Goal: Information Seeking & Learning: Learn about a topic

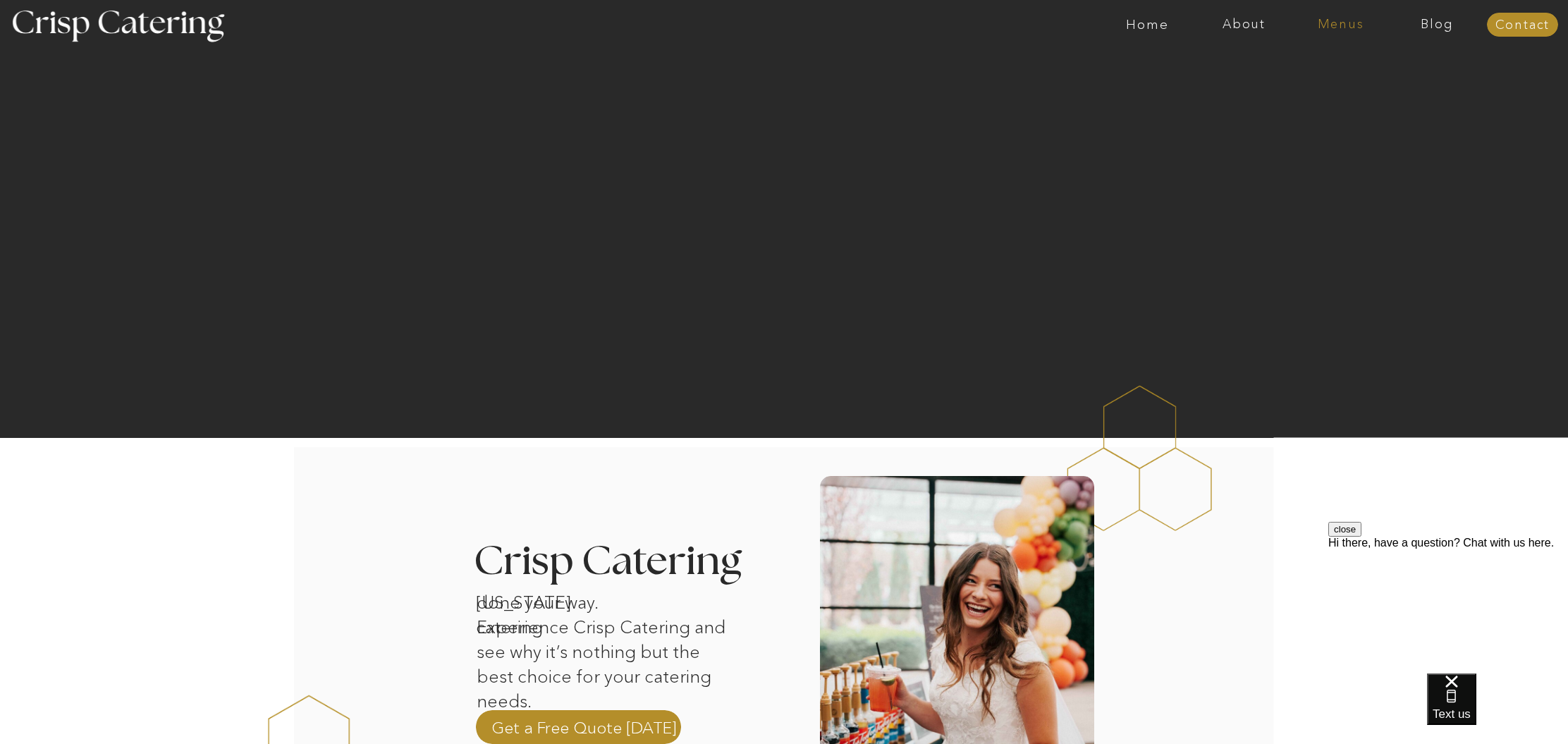
click at [1336, 26] on nav "Menus" at bounding box center [1341, 25] width 97 height 14
click at [1342, 86] on nav "Winter (Sep-Feb)" at bounding box center [1340, 82] width 116 height 14
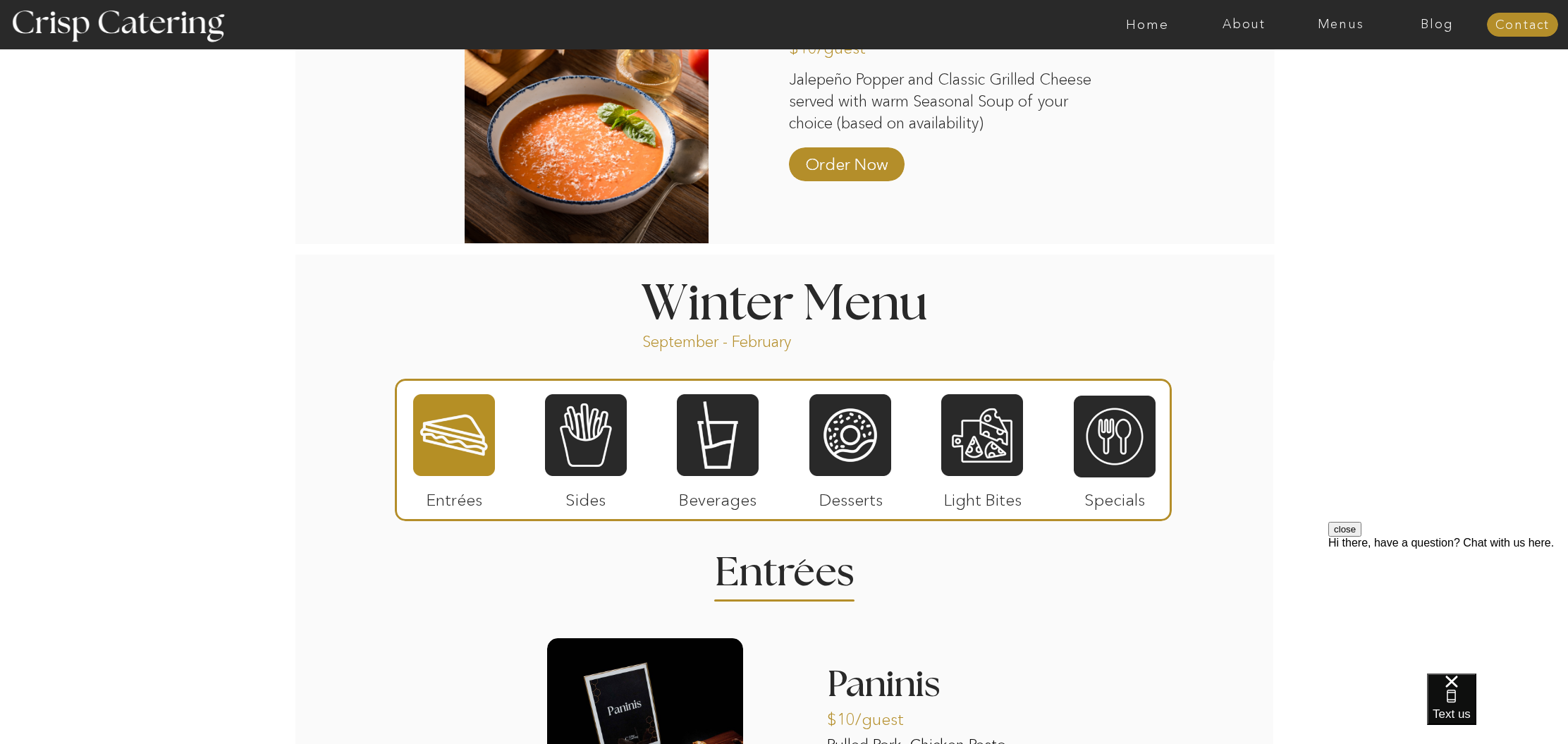
scroll to position [1340, 0]
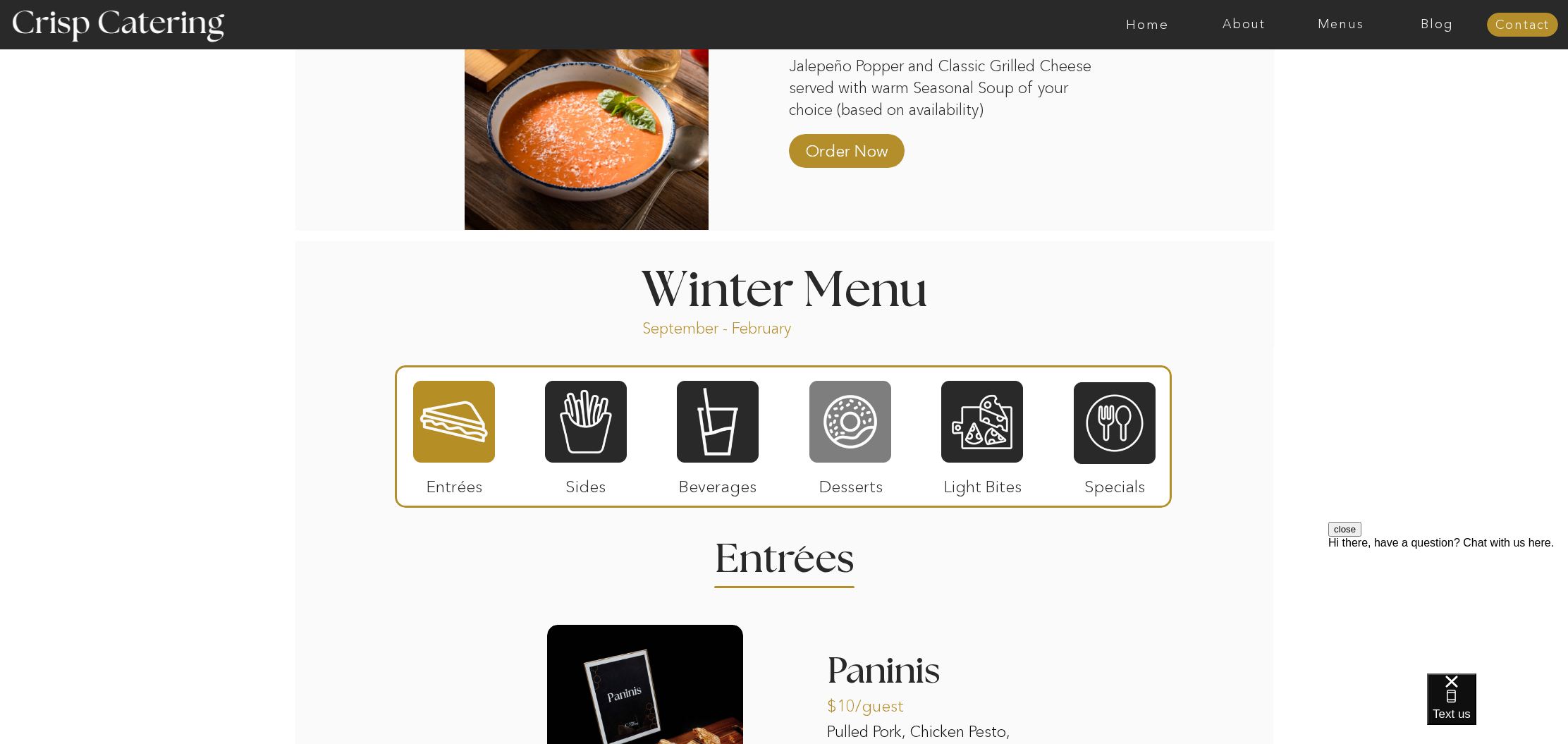
click at [851, 433] on div at bounding box center [850, 422] width 82 height 85
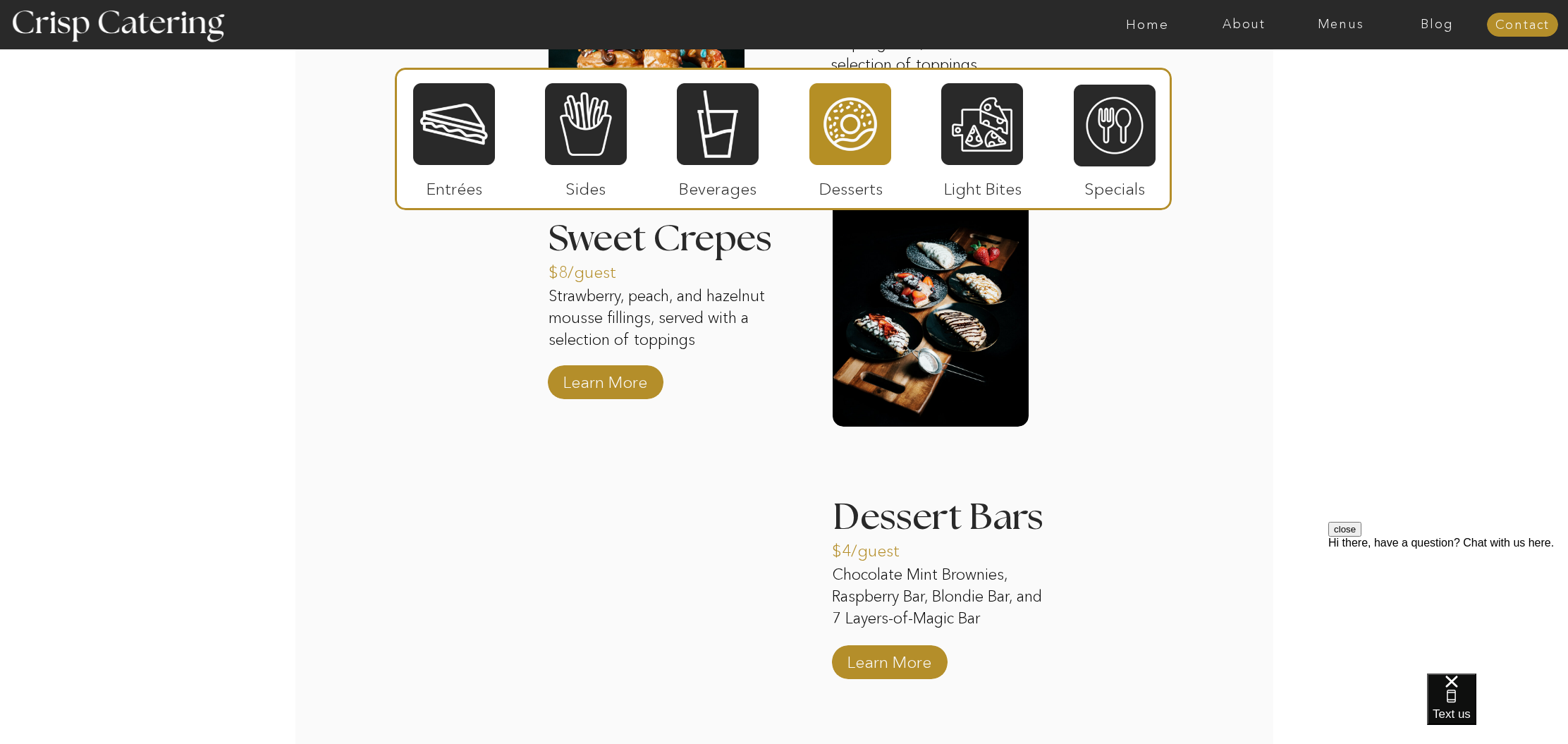
scroll to position [2067, 0]
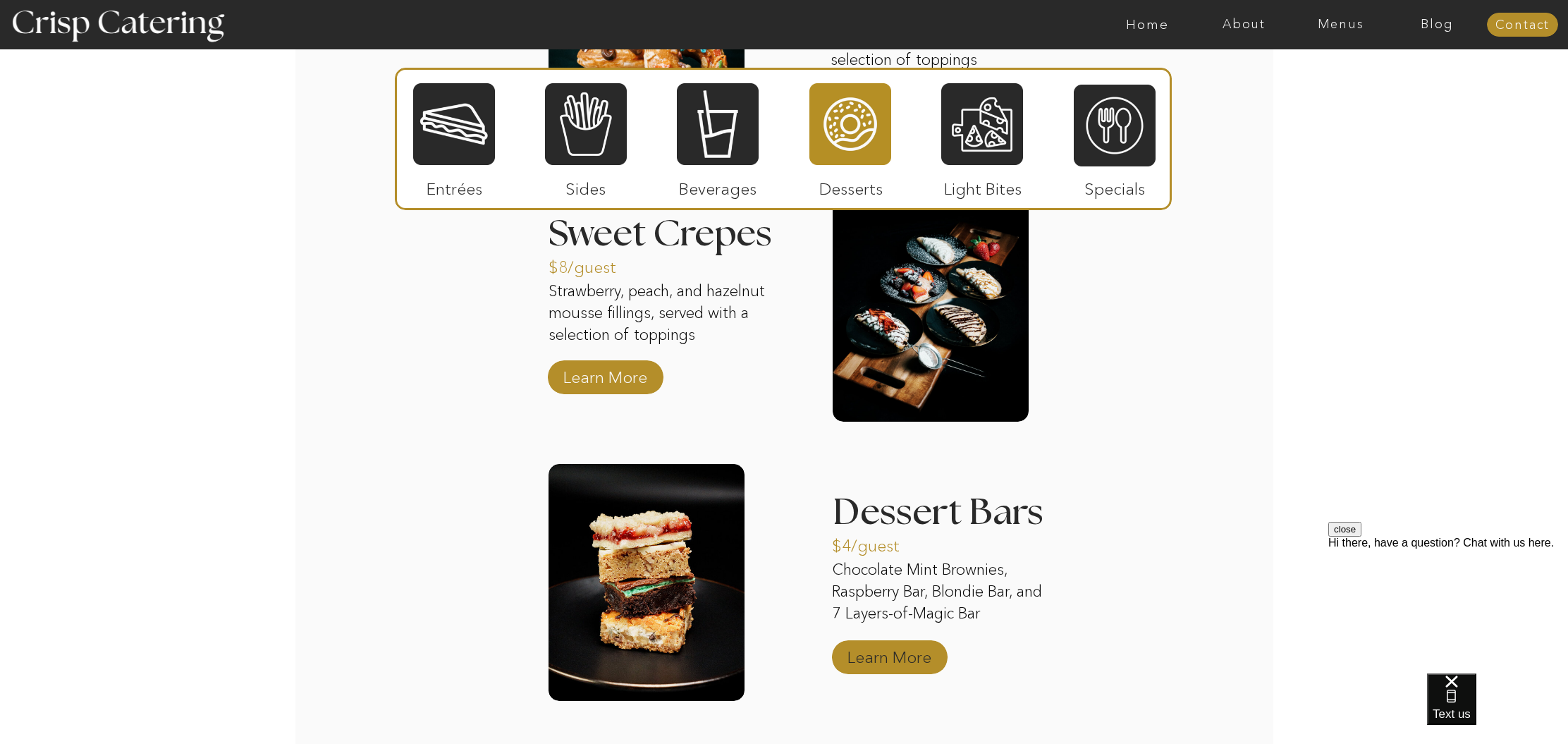
click at [895, 650] on p "Learn More" at bounding box center [889, 654] width 94 height 41
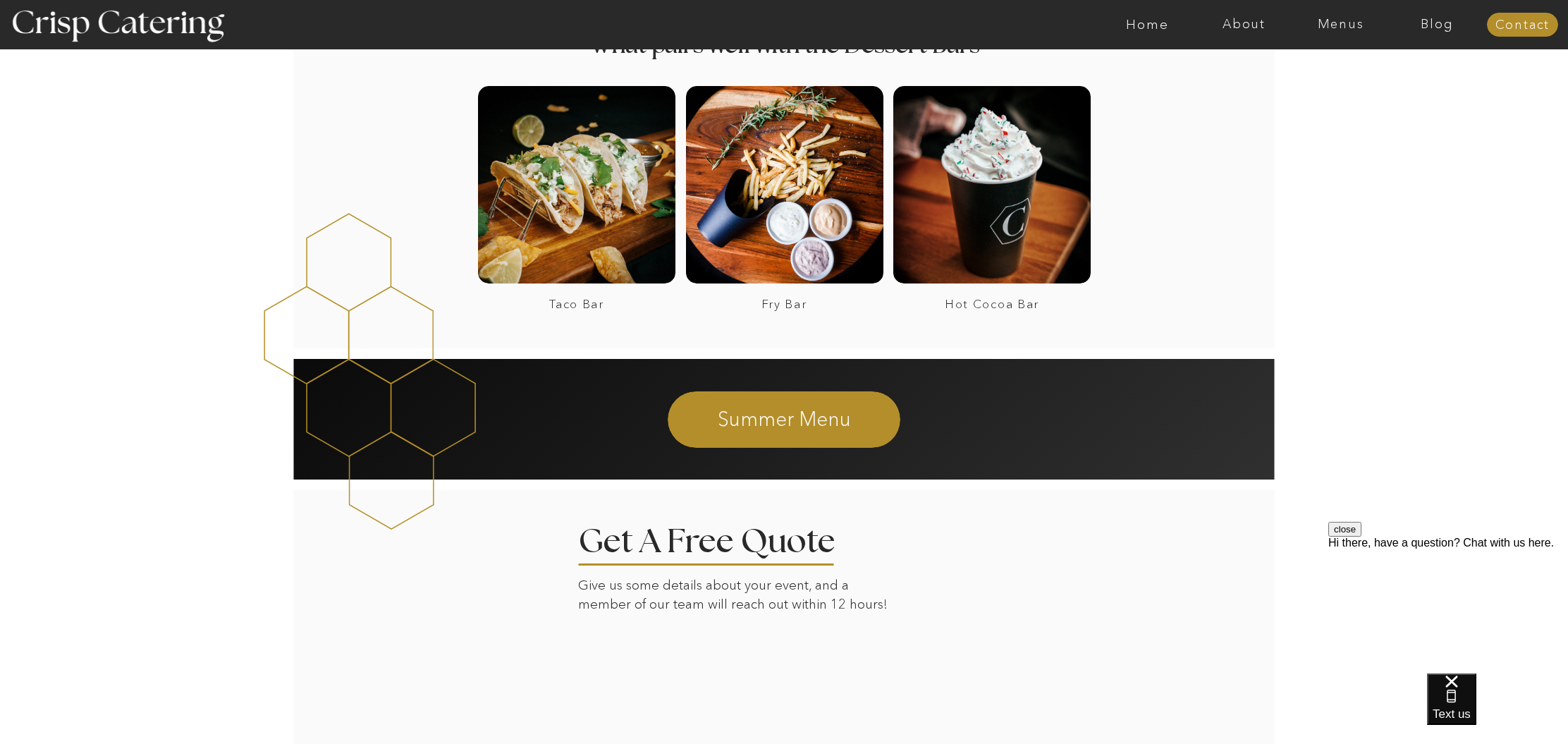
scroll to position [1537, 0]
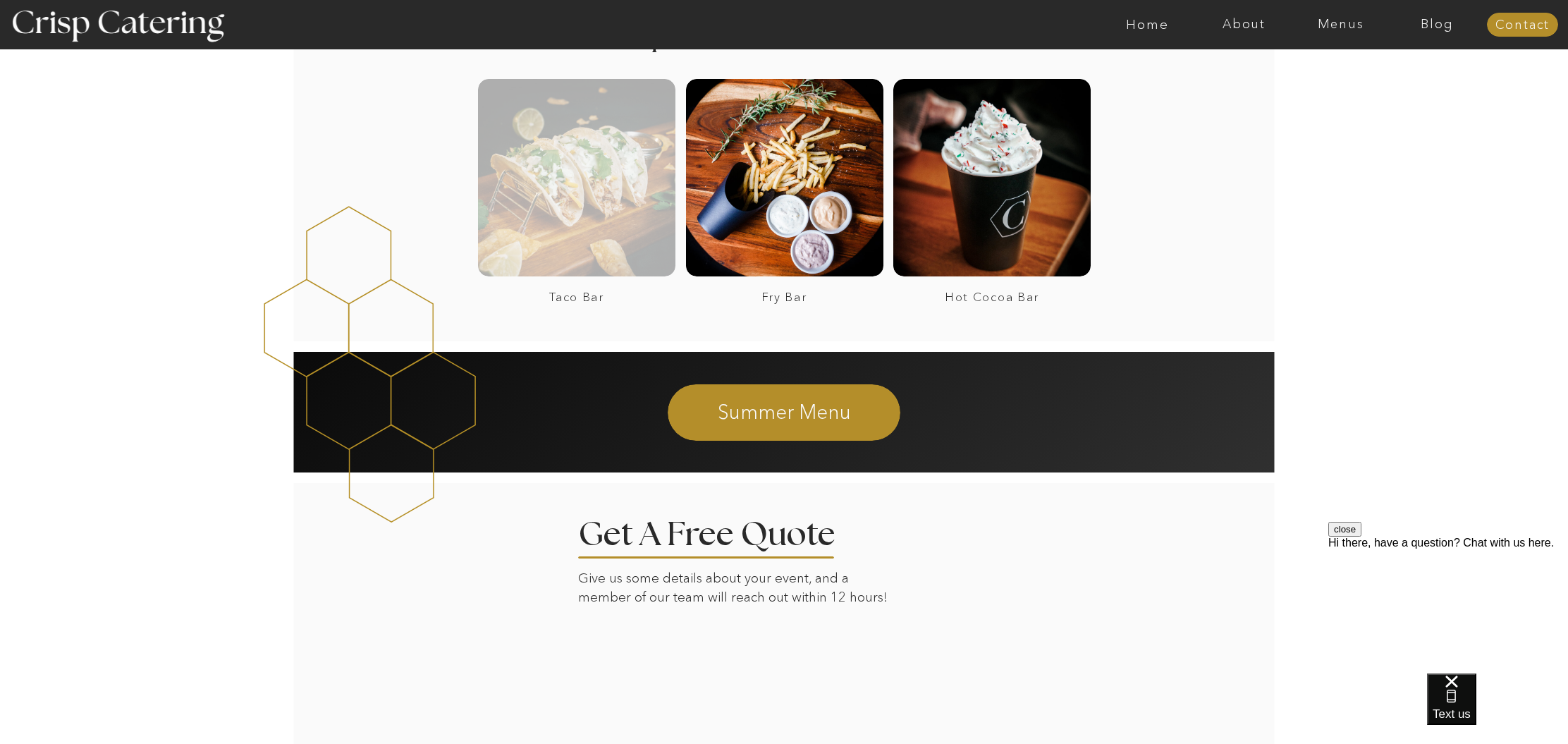
click at [482, 192] on div at bounding box center [577, 178] width 198 height 198
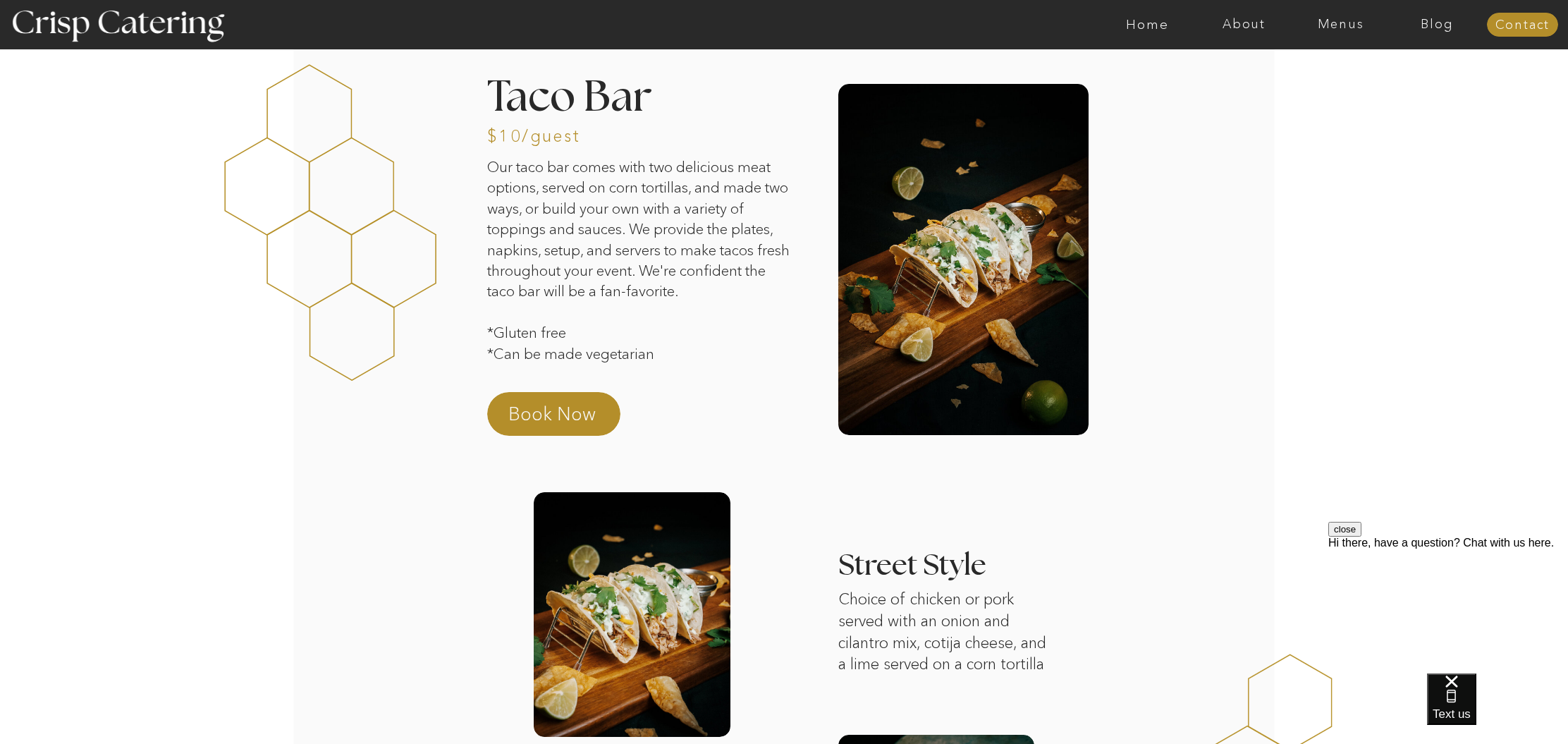
scroll to position [30, 0]
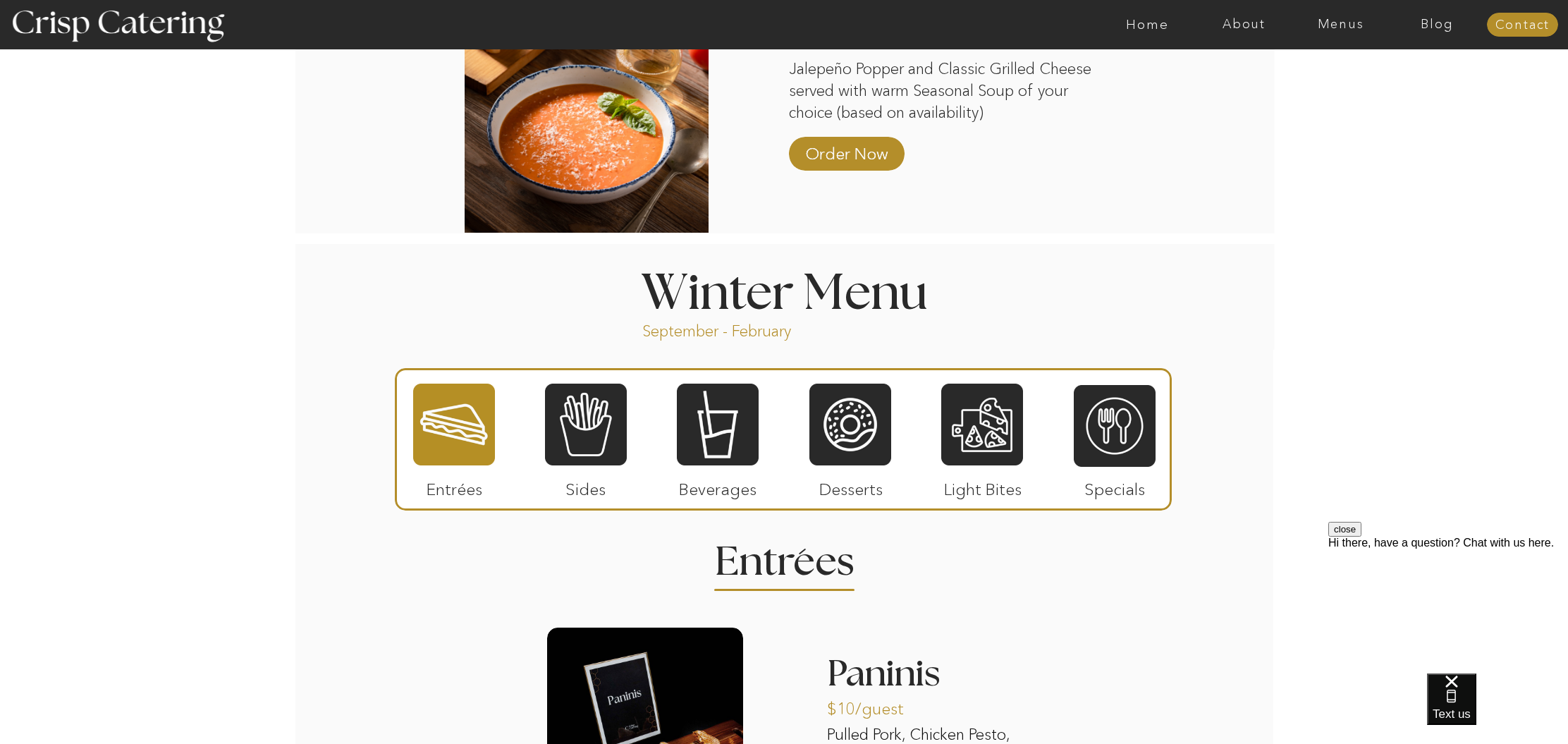
scroll to position [1317, 0]
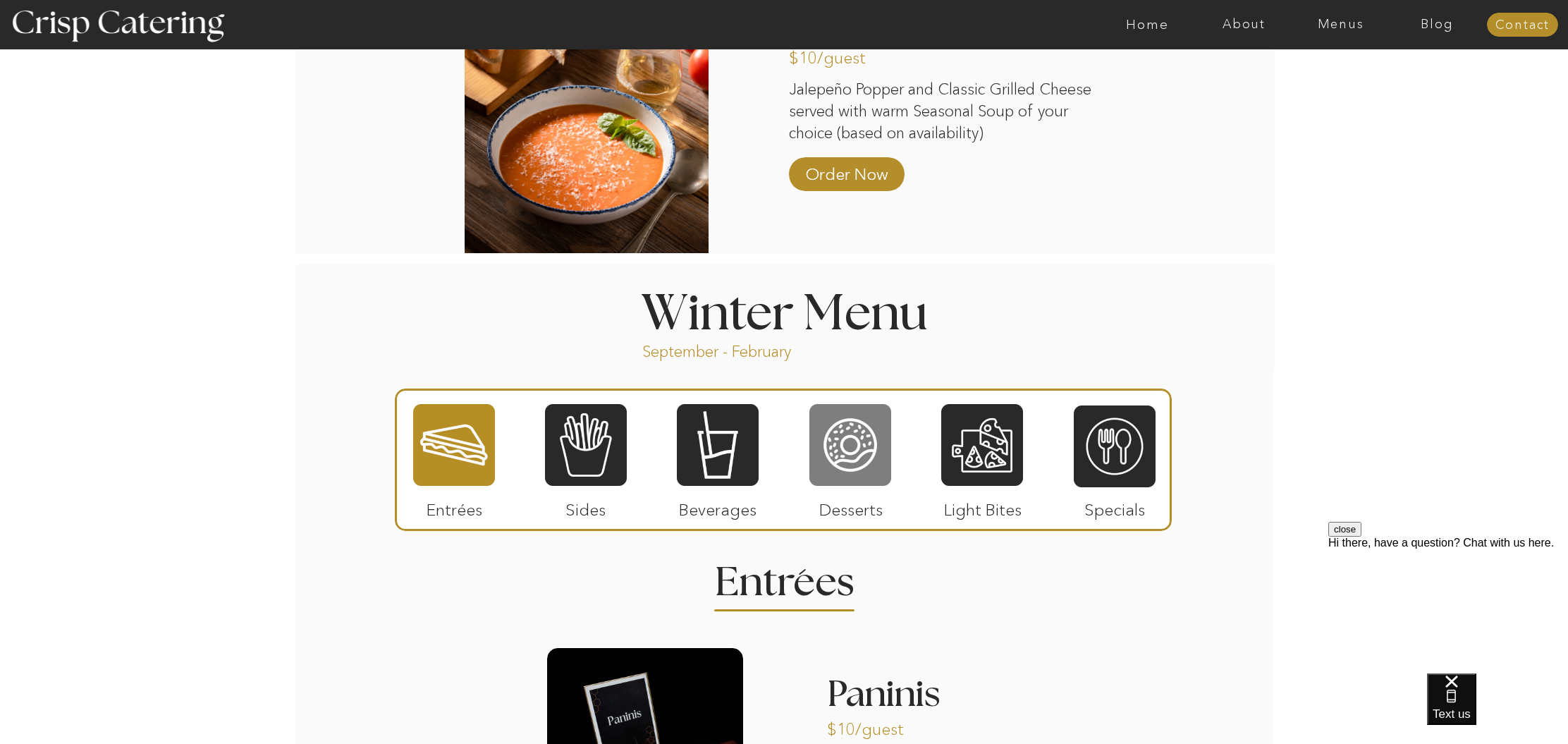
click at [851, 437] on div at bounding box center [850, 445] width 82 height 85
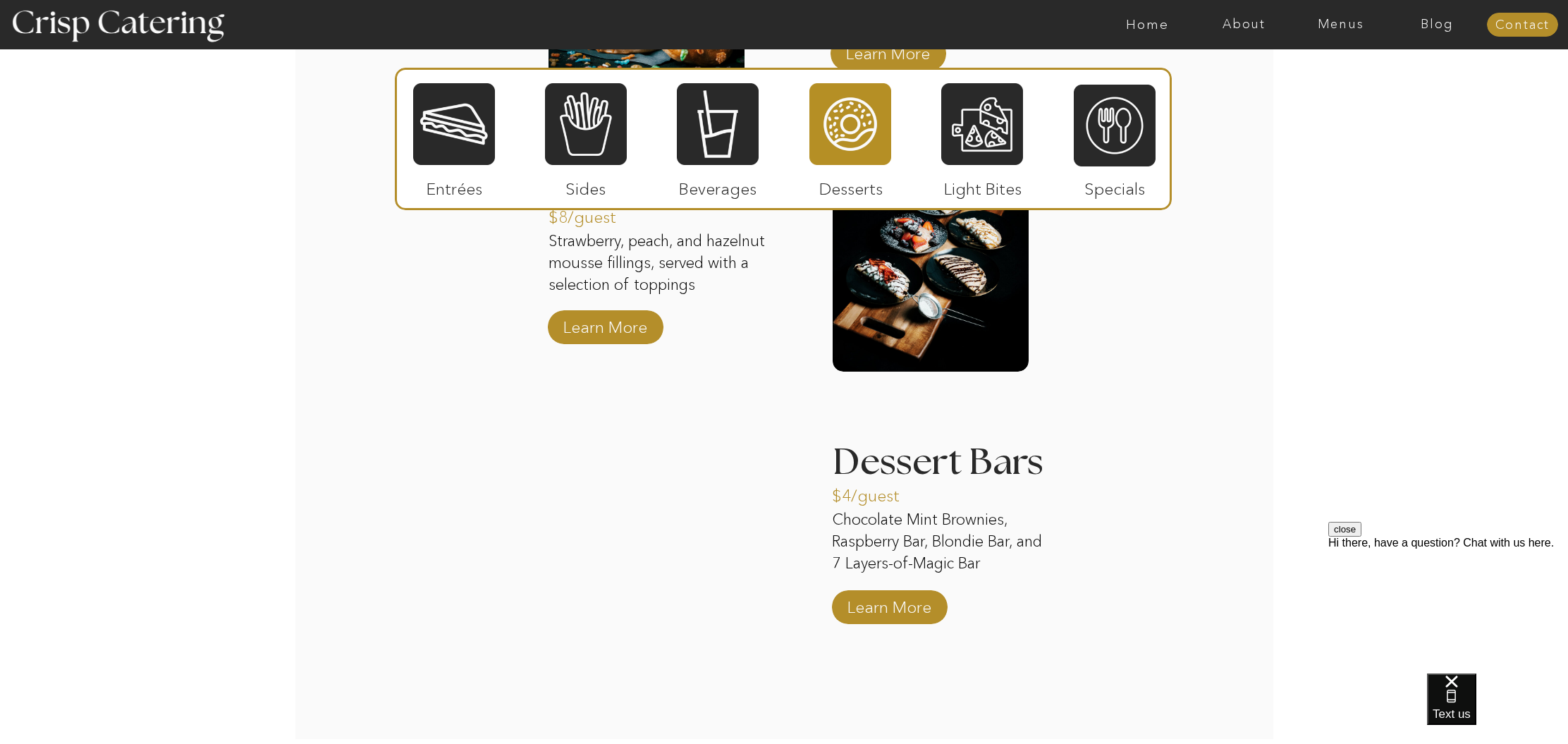
scroll to position [2118, 0]
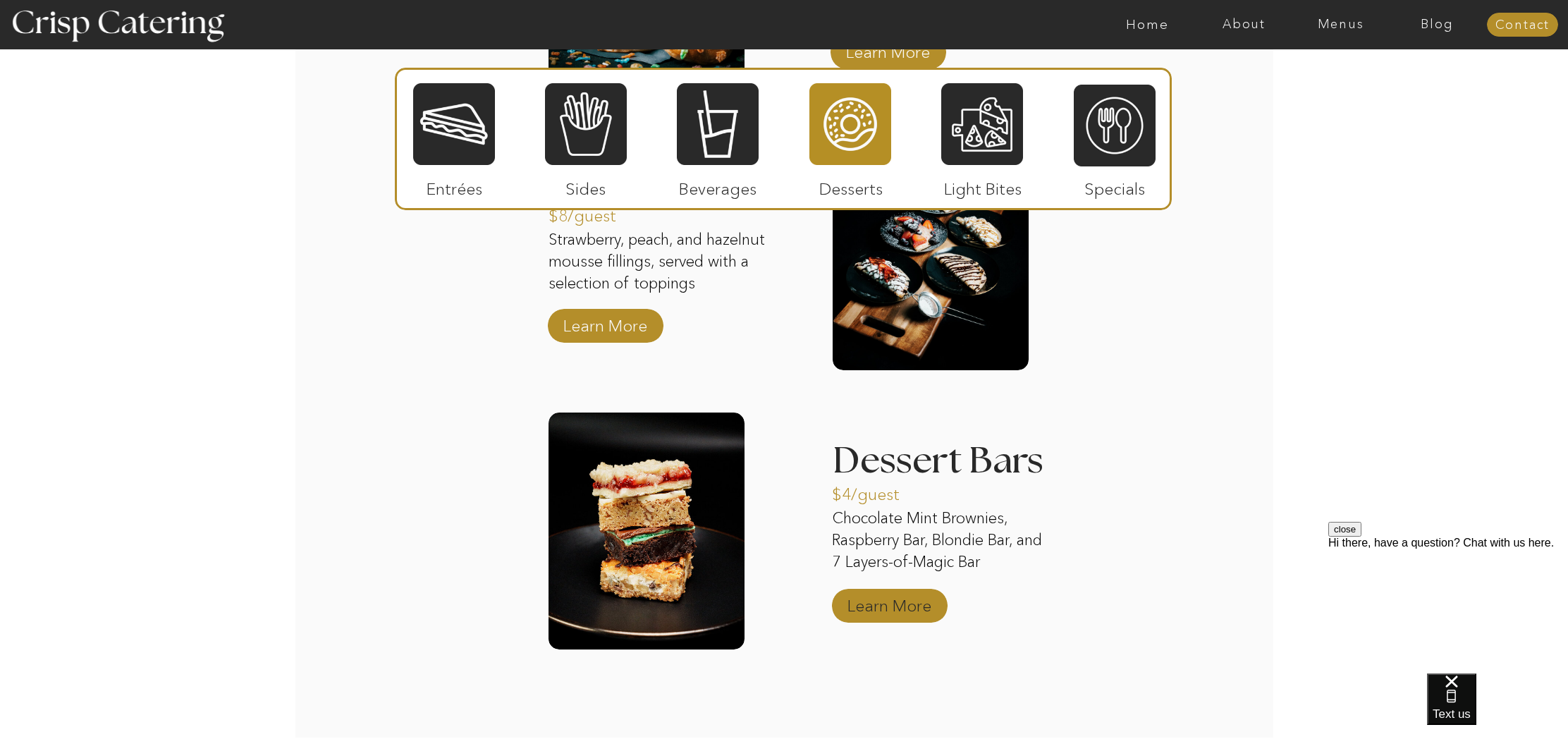
click at [898, 603] on p "Learn More" at bounding box center [889, 602] width 94 height 41
